Goal: Use online tool/utility: Use online tool/utility

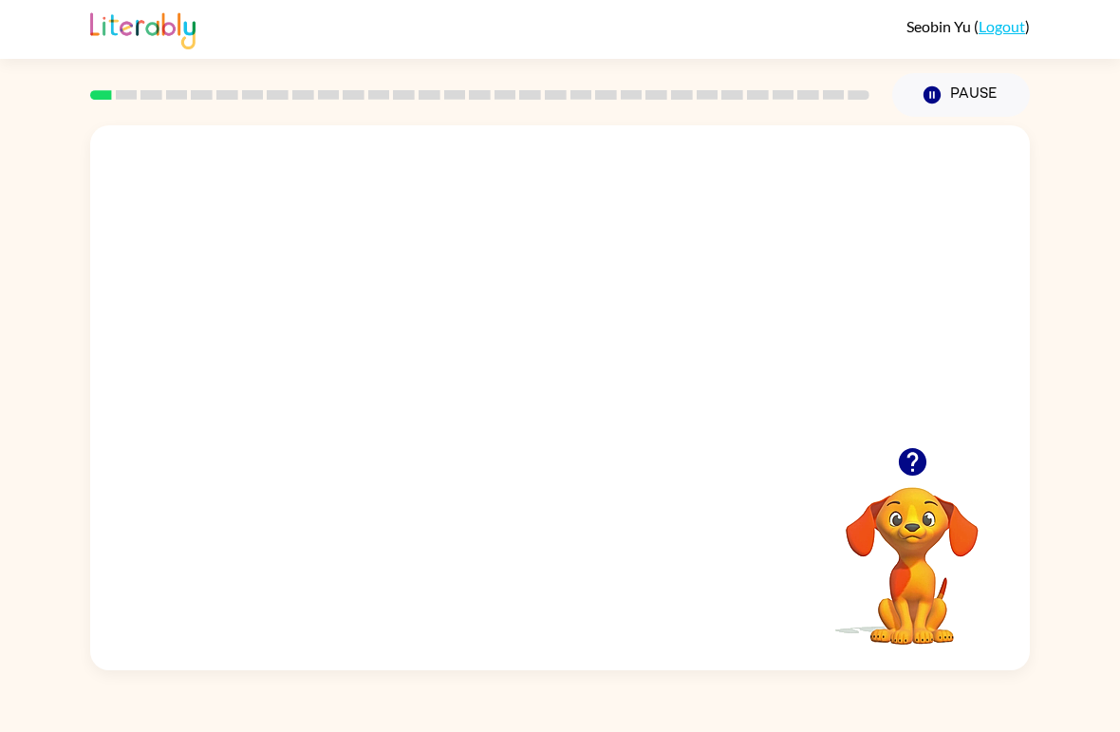
click at [143, 624] on div "Your browser must support playing .mp4 files to use Literably. Please try using…" at bounding box center [560, 397] width 940 height 545
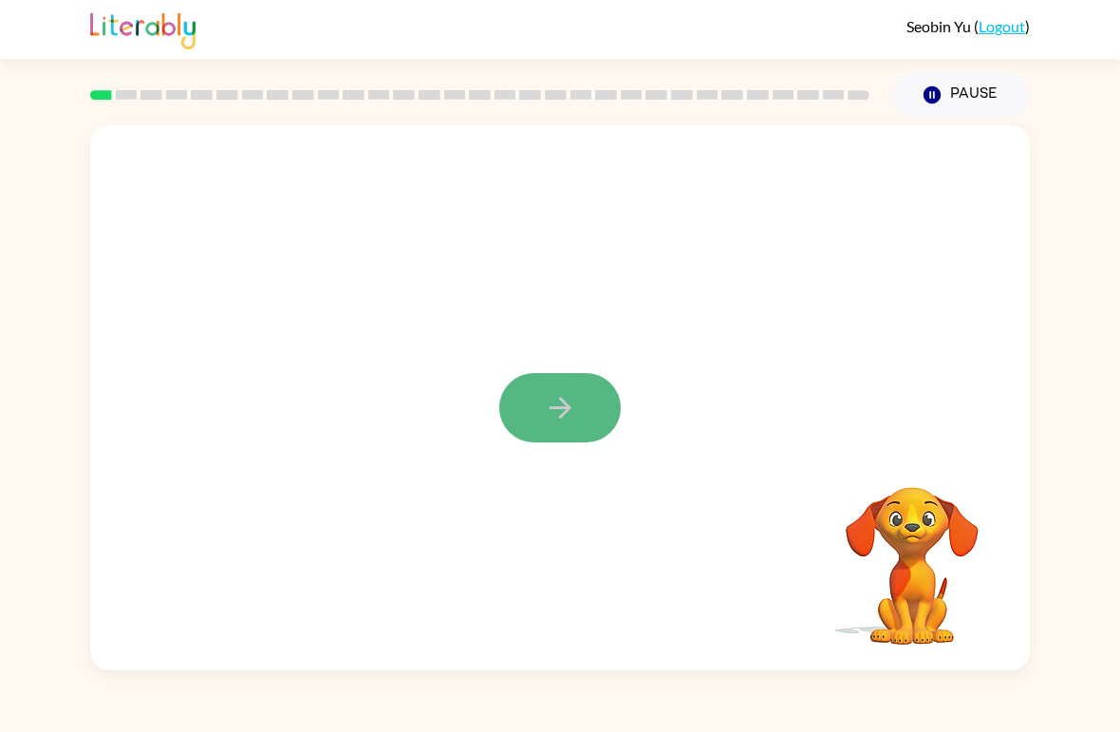
click at [547, 410] on icon "button" at bounding box center [560, 407] width 33 height 33
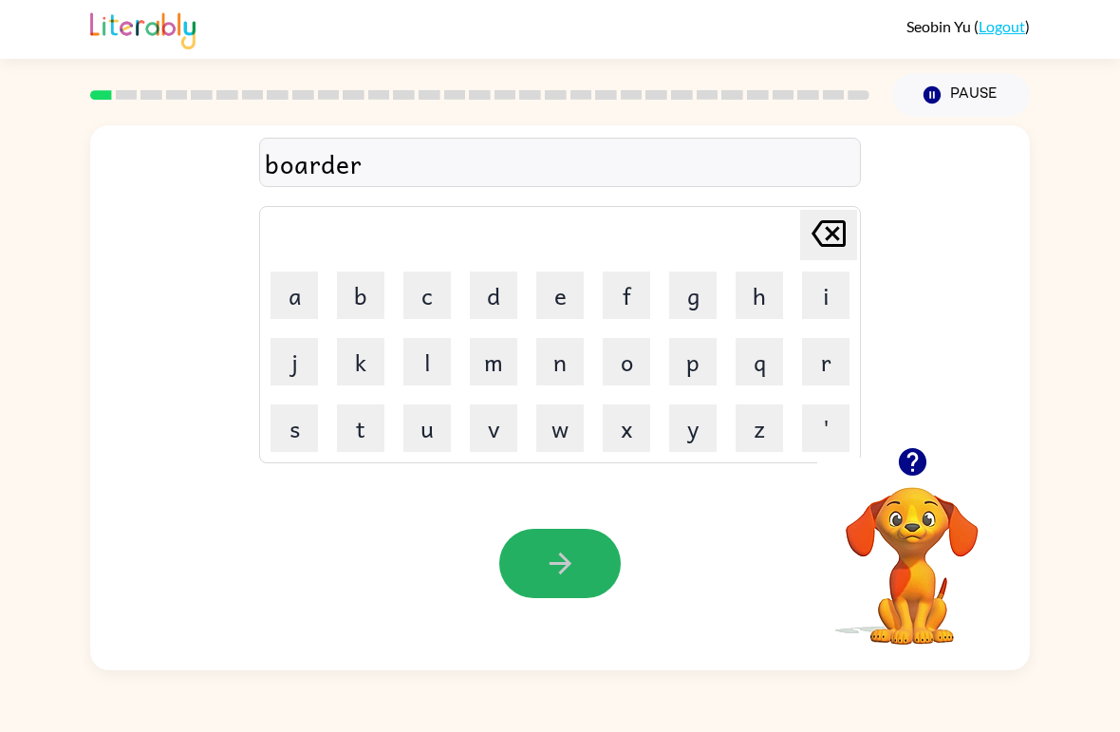
click at [518, 550] on button "button" at bounding box center [559, 563] width 121 height 69
click at [550, 572] on icon "button" at bounding box center [560, 563] width 33 height 33
click at [528, 523] on div "Your browser must support playing .mp4 files to use Literably. Please try using…" at bounding box center [560, 564] width 940 height 214
click at [569, 585] on button "button" at bounding box center [559, 563] width 121 height 69
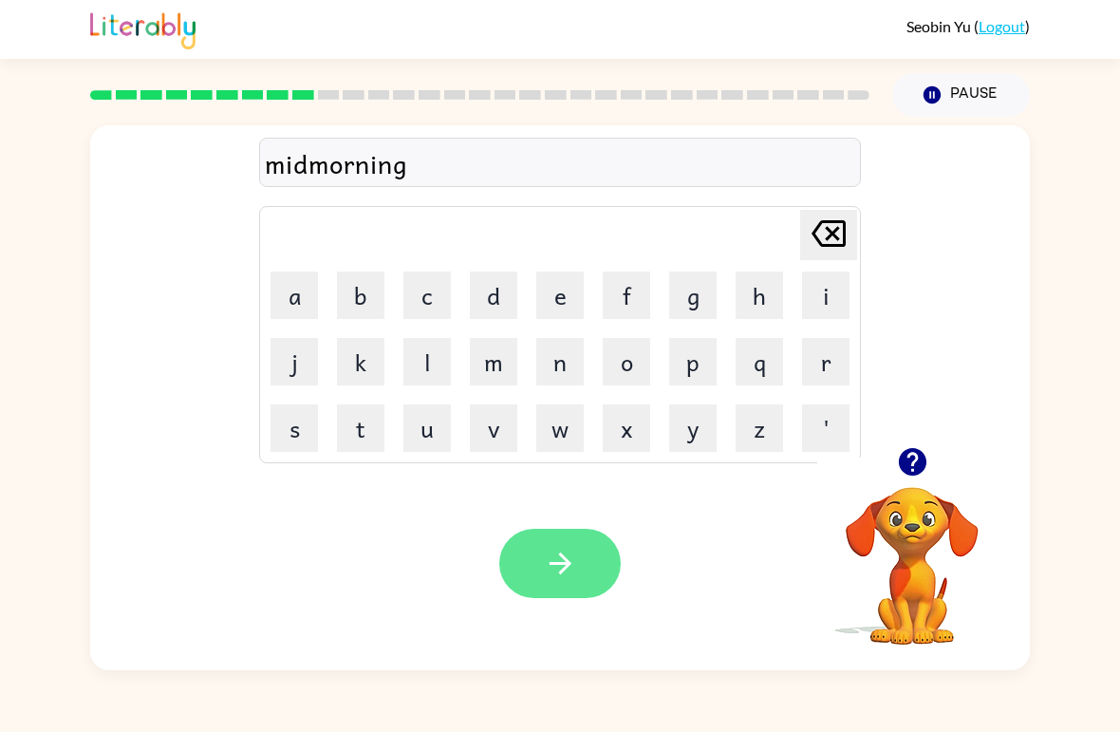
click at [529, 576] on button "button" at bounding box center [559, 563] width 121 height 69
click at [518, 578] on button "button" at bounding box center [559, 563] width 121 height 69
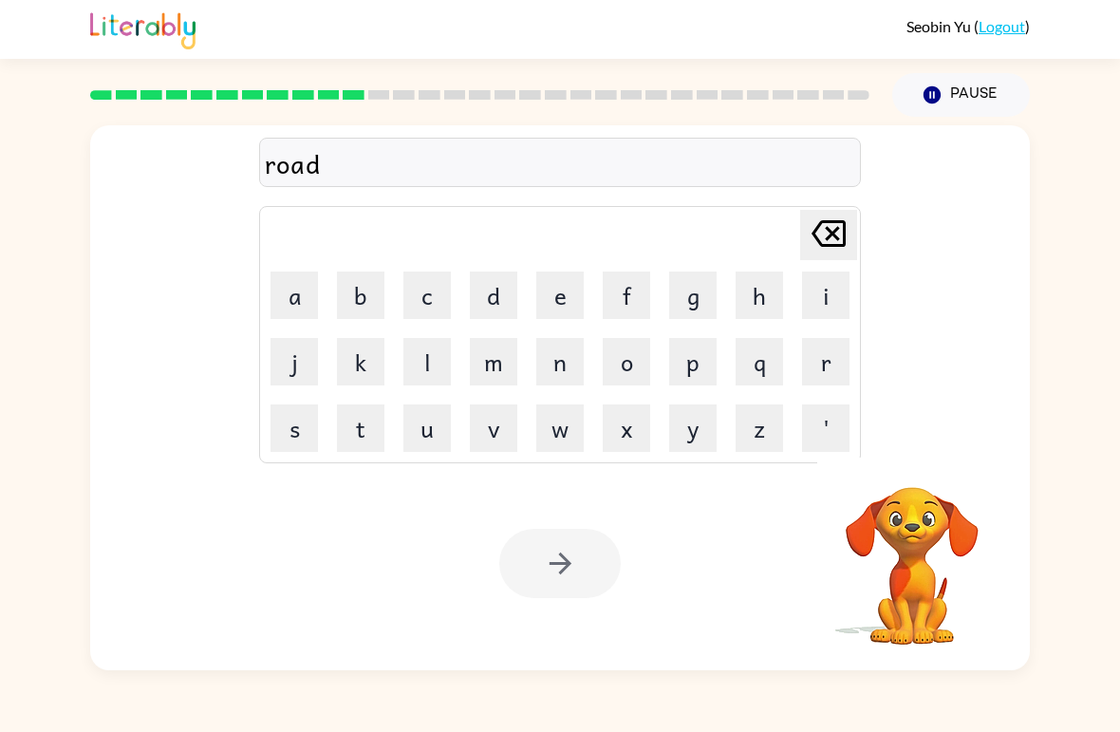
click at [512, 586] on div at bounding box center [559, 563] width 121 height 69
click at [525, 579] on div at bounding box center [559, 563] width 121 height 69
click at [559, 595] on button "button" at bounding box center [559, 563] width 121 height 69
click at [556, 571] on div at bounding box center [559, 563] width 121 height 69
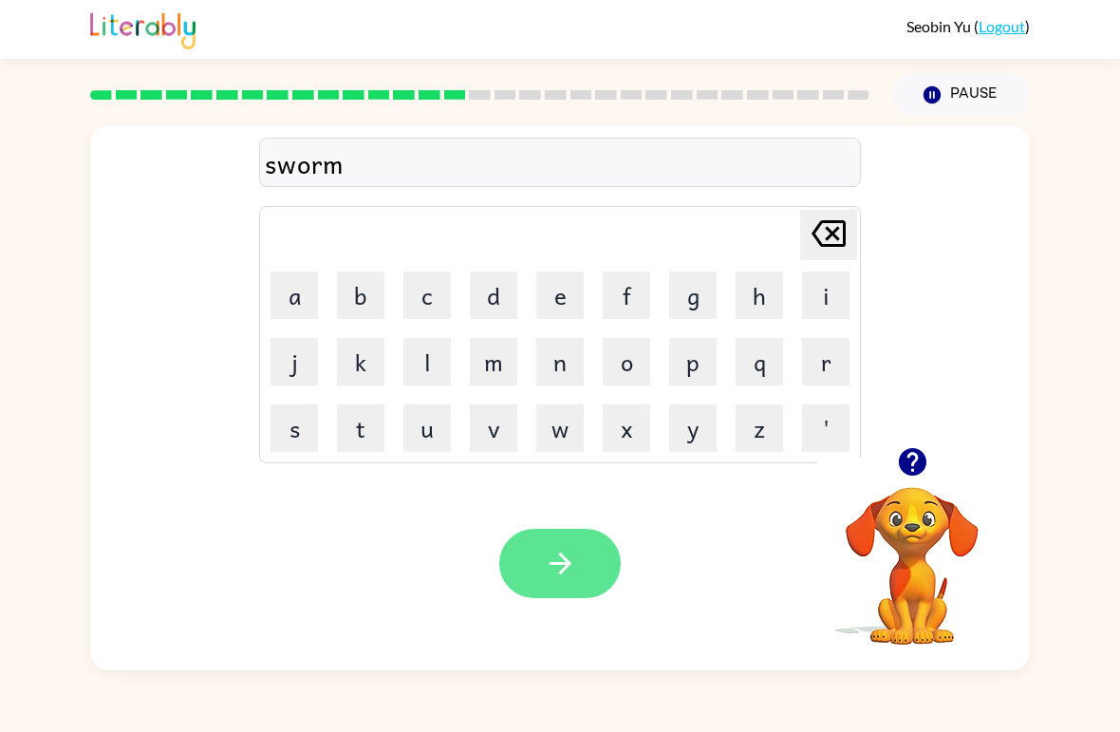
click at [585, 587] on button "button" at bounding box center [559, 563] width 121 height 69
click at [553, 566] on icon "button" at bounding box center [560, 563] width 33 height 33
click at [528, 565] on button "button" at bounding box center [559, 563] width 121 height 69
click at [581, 578] on button "button" at bounding box center [559, 563] width 121 height 69
click at [567, 563] on icon "button" at bounding box center [560, 563] width 22 height 22
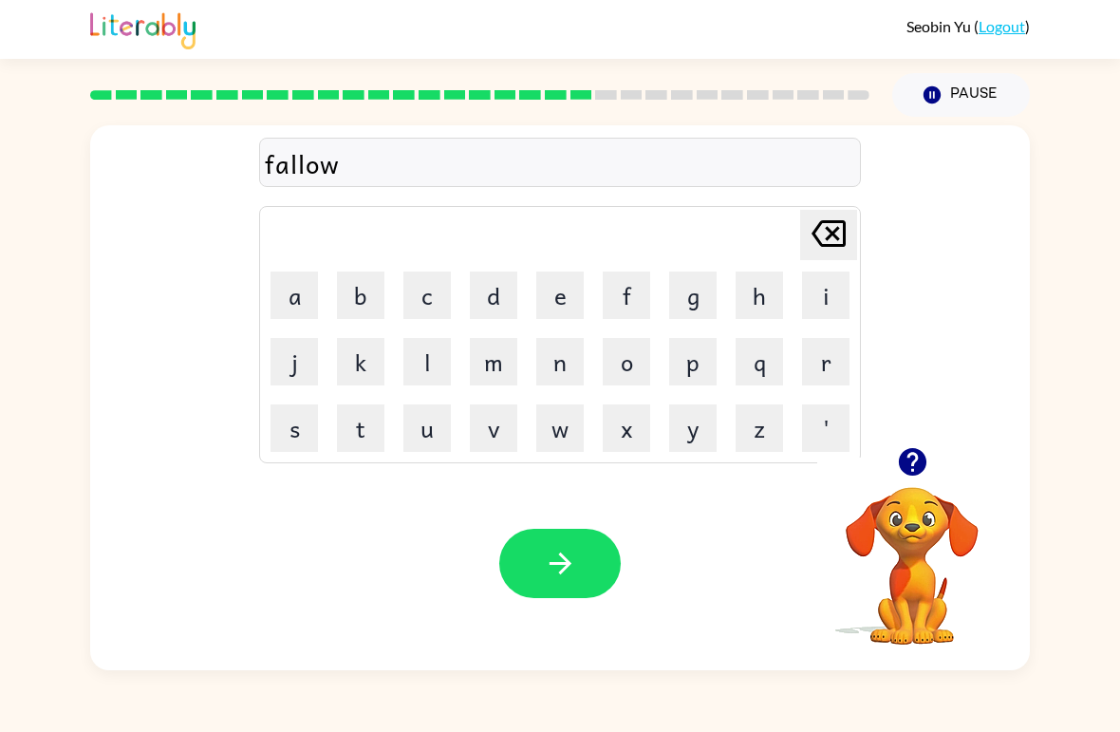
click at [880, 449] on div at bounding box center [912, 462] width 190 height 48
click at [919, 482] on button "button" at bounding box center [912, 462] width 48 height 48
click at [513, 587] on button "button" at bounding box center [559, 563] width 121 height 69
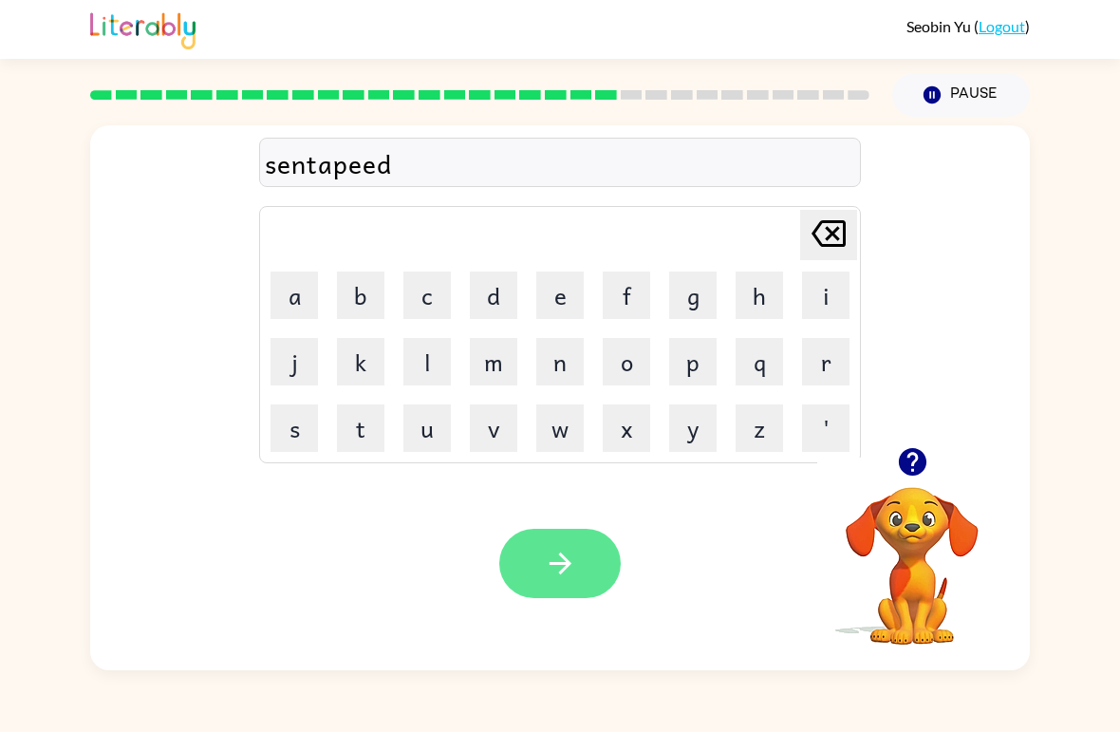
click at [585, 534] on button "button" at bounding box center [559, 563] width 121 height 69
click at [531, 561] on button "button" at bounding box center [559, 563] width 121 height 69
click at [546, 579] on icon "button" at bounding box center [560, 563] width 33 height 33
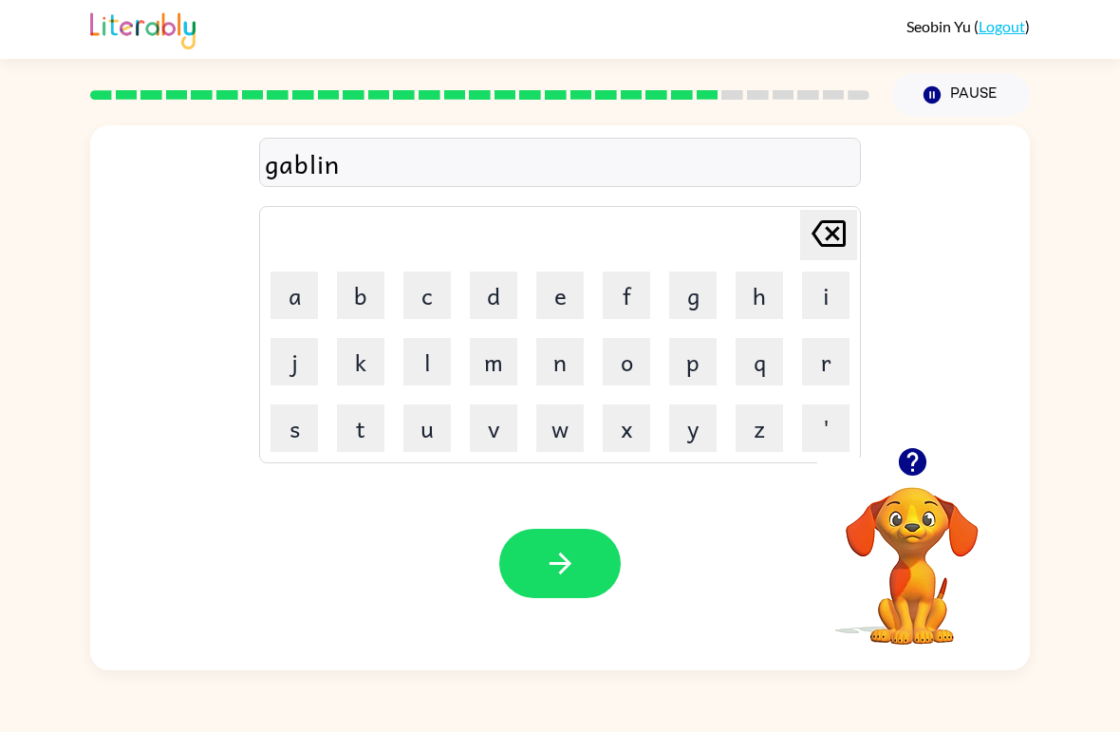
click at [504, 531] on div at bounding box center [559, 563] width 121 height 69
click at [508, 546] on button "button" at bounding box center [559, 563] width 121 height 69
click at [565, 592] on div at bounding box center [559, 563] width 121 height 69
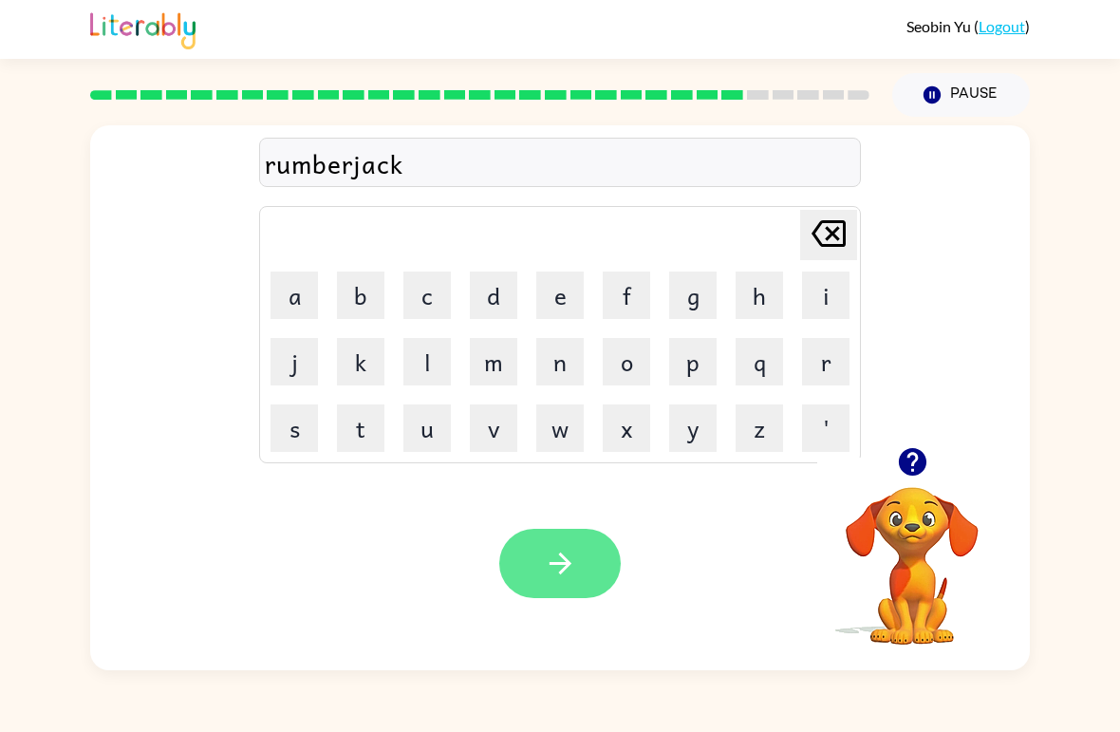
click at [530, 568] on button "button" at bounding box center [559, 563] width 121 height 69
click at [553, 579] on icon "button" at bounding box center [560, 563] width 33 height 33
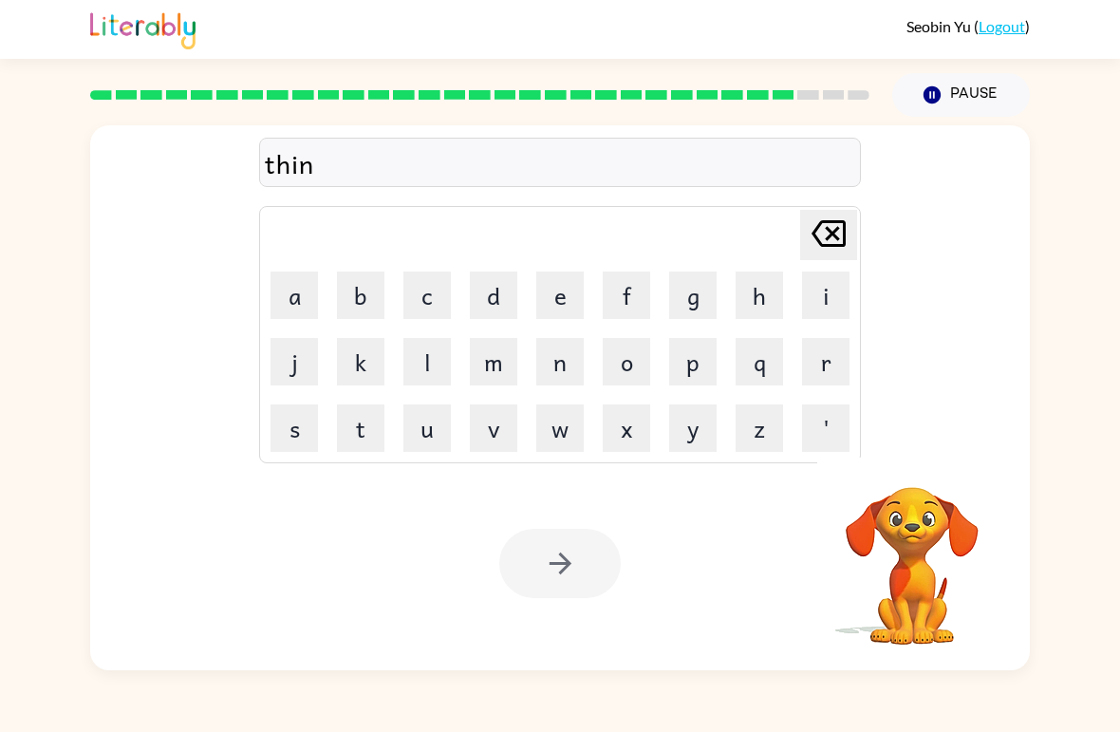
click at [555, 561] on div at bounding box center [559, 563] width 121 height 69
click at [555, 560] on icon "button" at bounding box center [560, 563] width 33 height 33
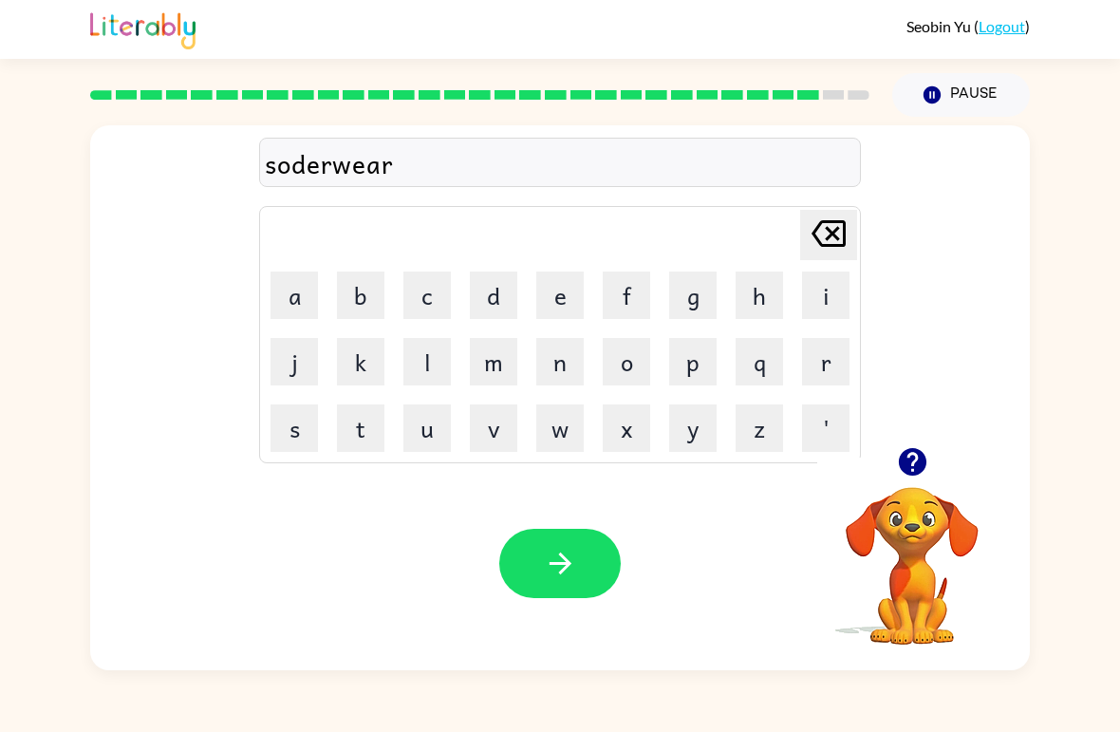
click at [559, 631] on div "Your browser must support playing .mp4 files to use Literably. Please try using…" at bounding box center [560, 564] width 940 height 214
click at [534, 595] on button "button" at bounding box center [559, 563] width 121 height 69
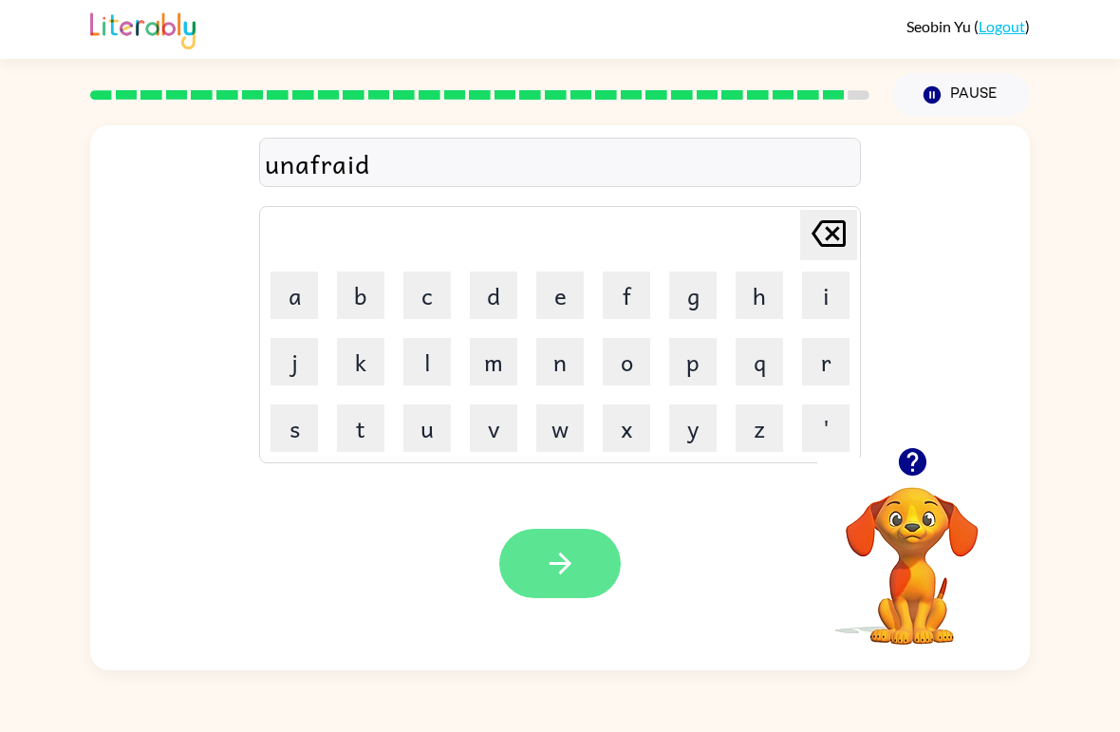
click at [536, 534] on button "button" at bounding box center [559, 563] width 121 height 69
